Goal: Task Accomplishment & Management: Complete application form

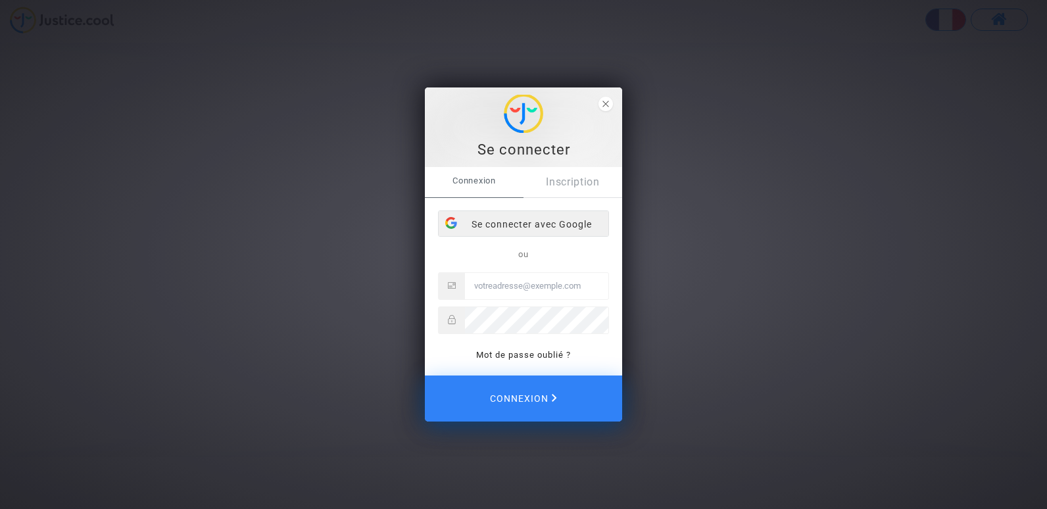
click at [534, 221] on div "Se connecter avec Google" at bounding box center [524, 224] width 170 height 26
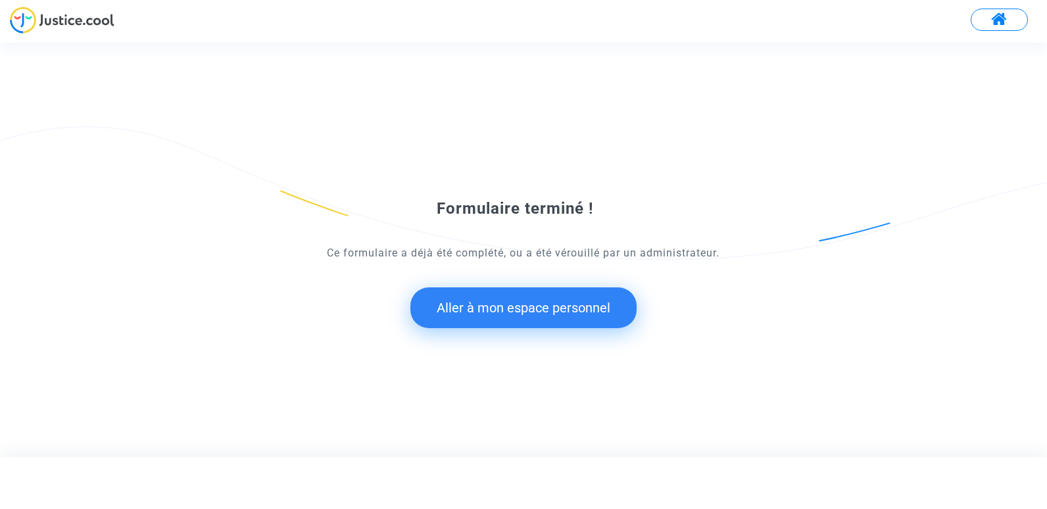
click at [541, 317] on button "Aller à mon espace personnel" at bounding box center [524, 307] width 226 height 41
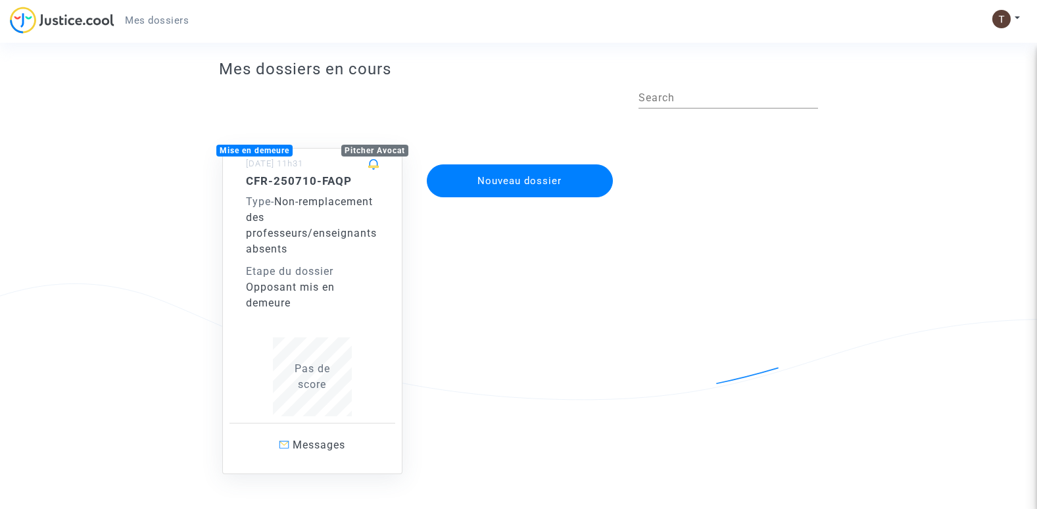
scroll to position [5, 0]
